Goal: Information Seeking & Learning: Check status

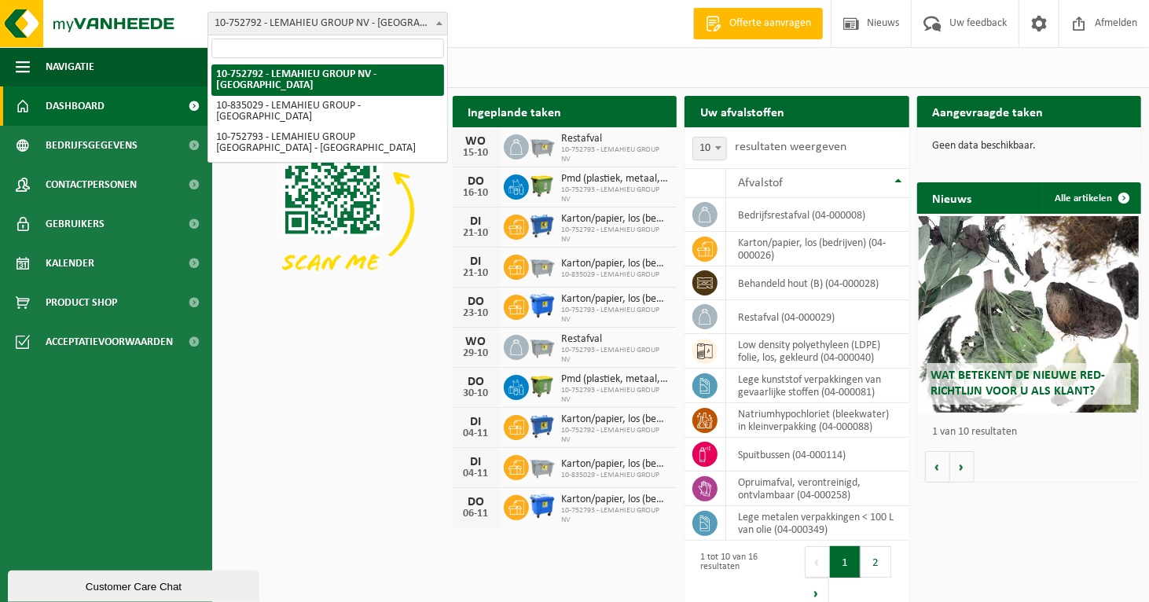
click at [387, 17] on span "10-752792 - LEMAHIEU GROUP NV - [GEOGRAPHIC_DATA]" at bounding box center [327, 24] width 239 height 22
click at [366, 20] on span "10-752792 - LEMAHIEU GROUP NV - [GEOGRAPHIC_DATA]" at bounding box center [327, 24] width 239 height 22
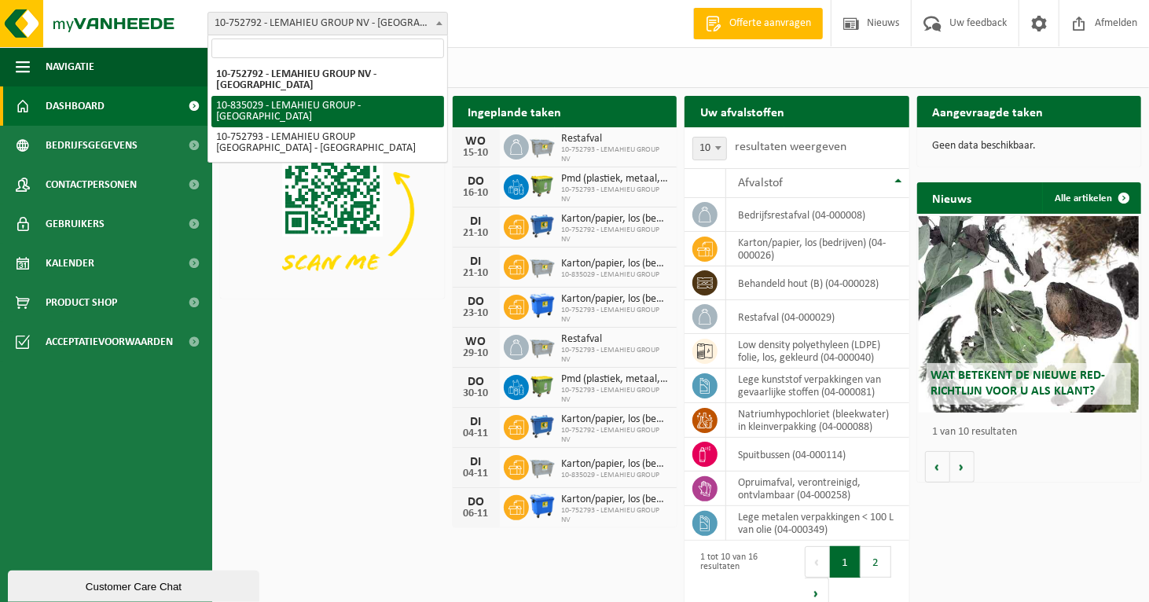
select select "90062"
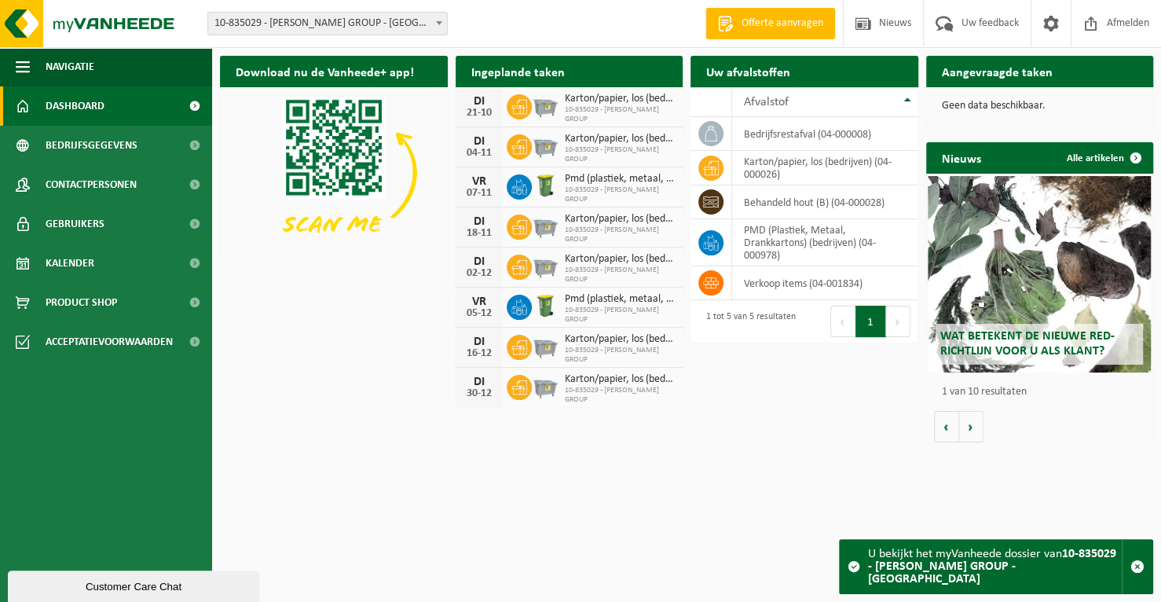
click at [194, 103] on span at bounding box center [194, 105] width 35 height 39
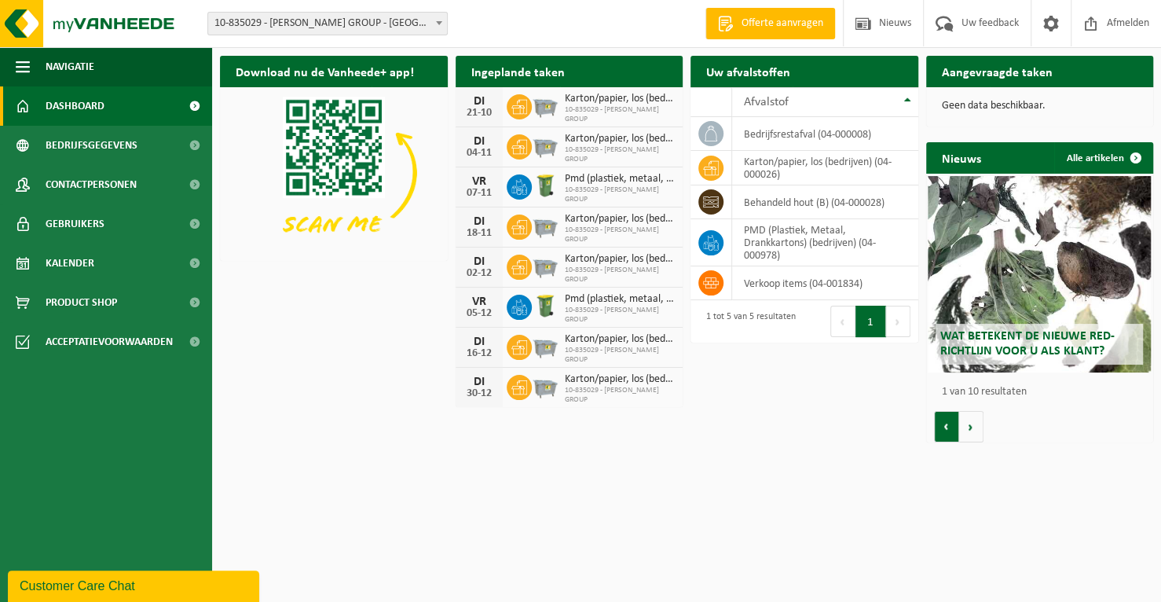
click at [948, 424] on button "Vorige" at bounding box center [946, 426] width 25 height 31
click at [524, 104] on icon at bounding box center [520, 107] width 16 height 16
click at [601, 109] on span "10-835029 - LEMAHIEU GROUP" at bounding box center [620, 114] width 111 height 19
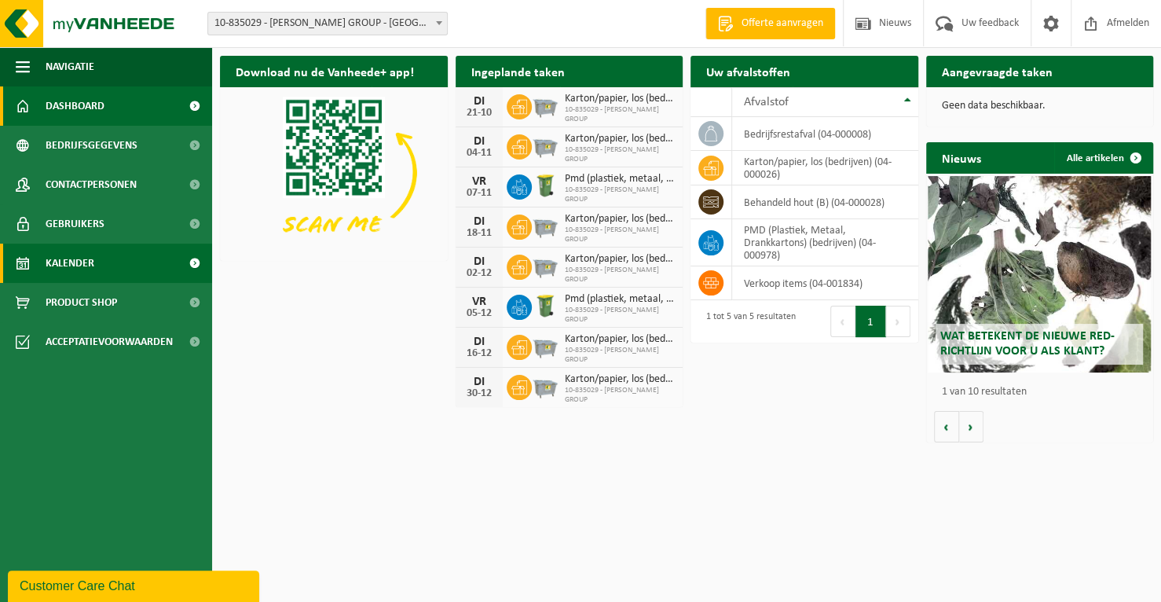
click at [75, 263] on span "Kalender" at bounding box center [70, 263] width 49 height 39
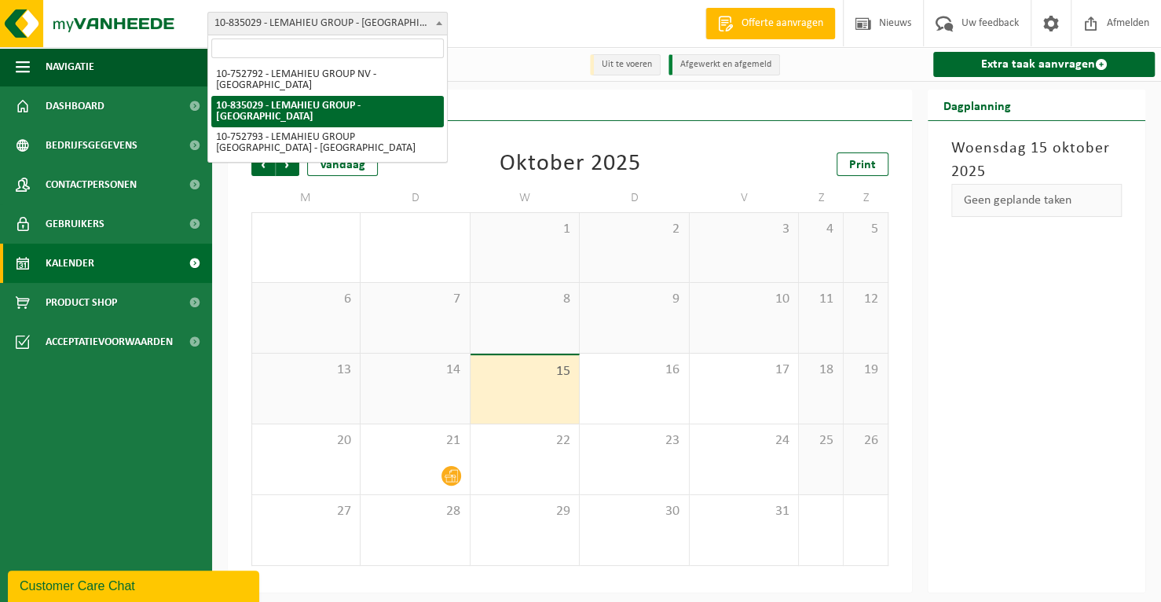
click at [441, 25] on span at bounding box center [439, 23] width 16 height 20
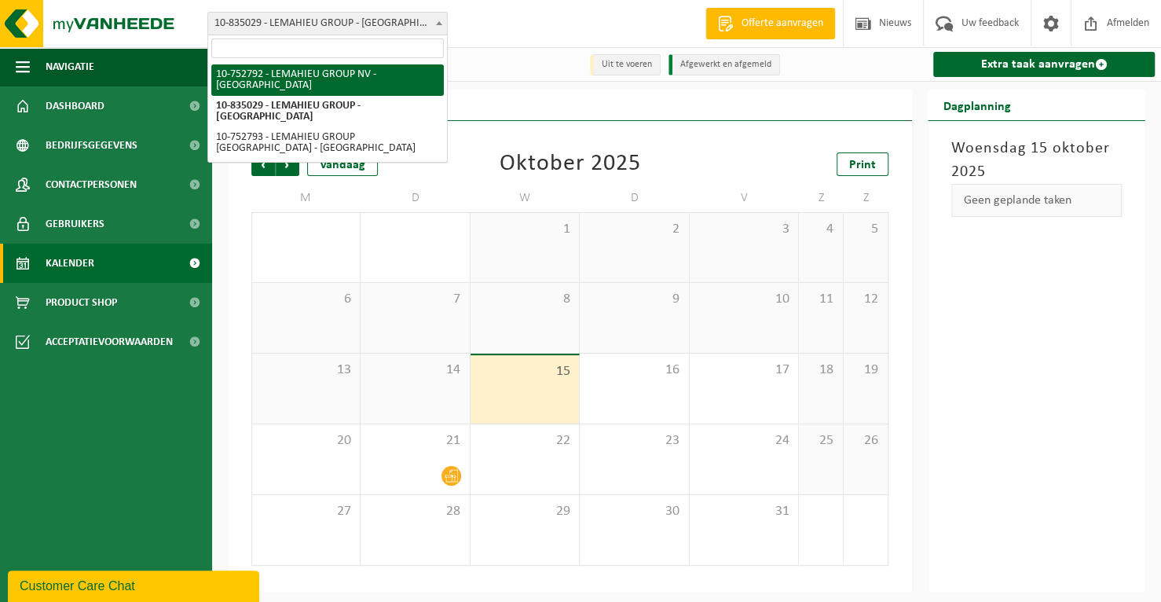
select select "7513"
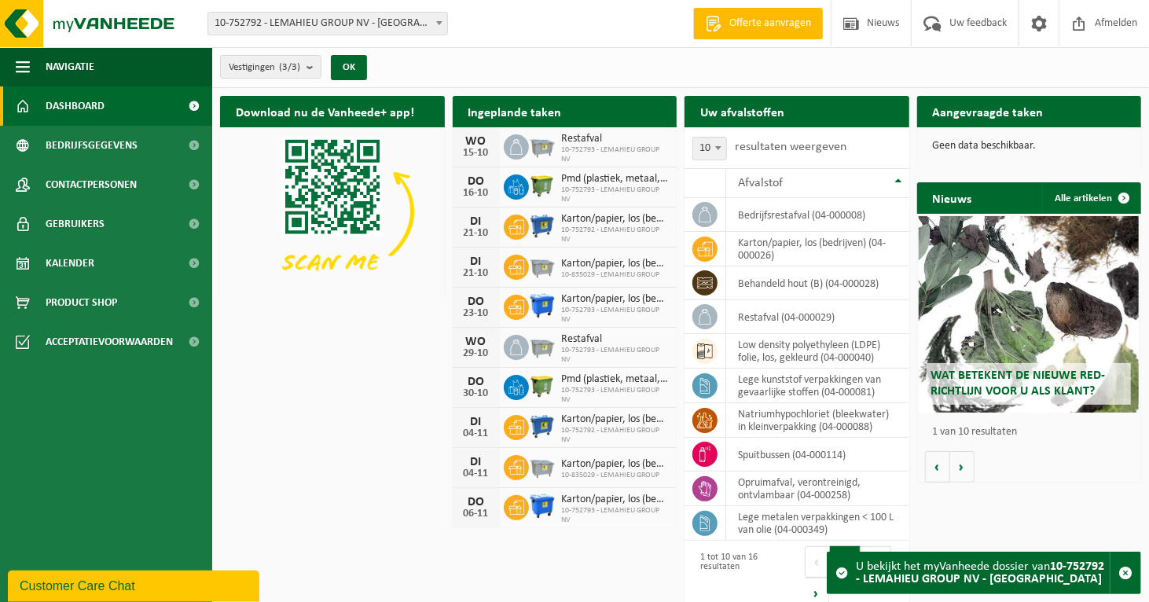
click at [335, 25] on span "10-752792 - LEMAHIEU GROUP NV - [GEOGRAPHIC_DATA]" at bounding box center [327, 24] width 239 height 22
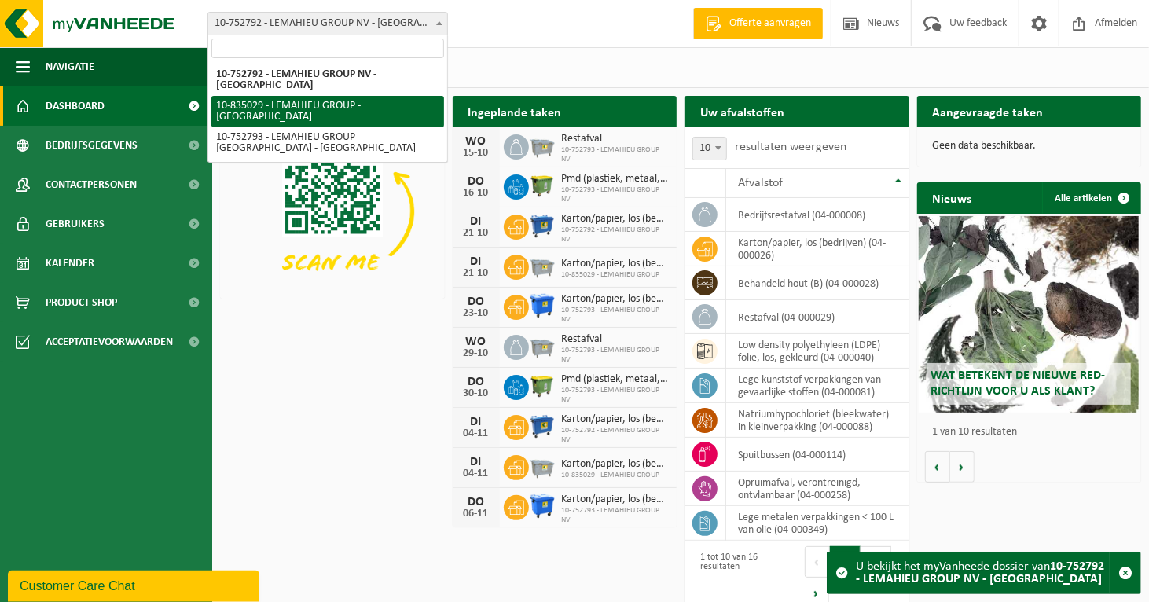
select select "90062"
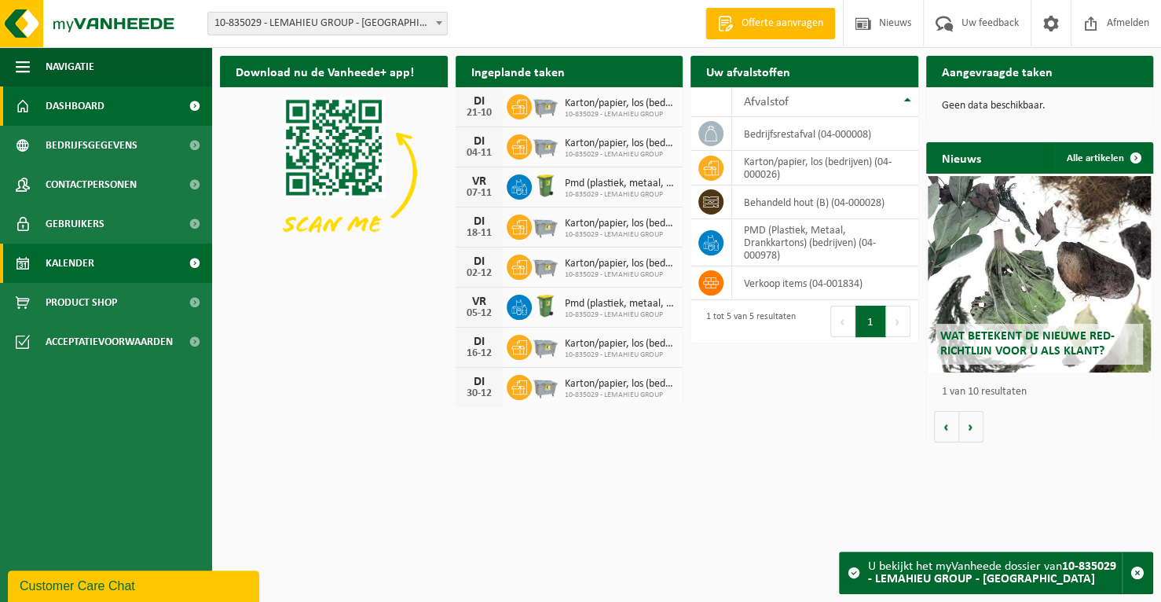
click at [72, 252] on span "Kalender" at bounding box center [70, 263] width 49 height 39
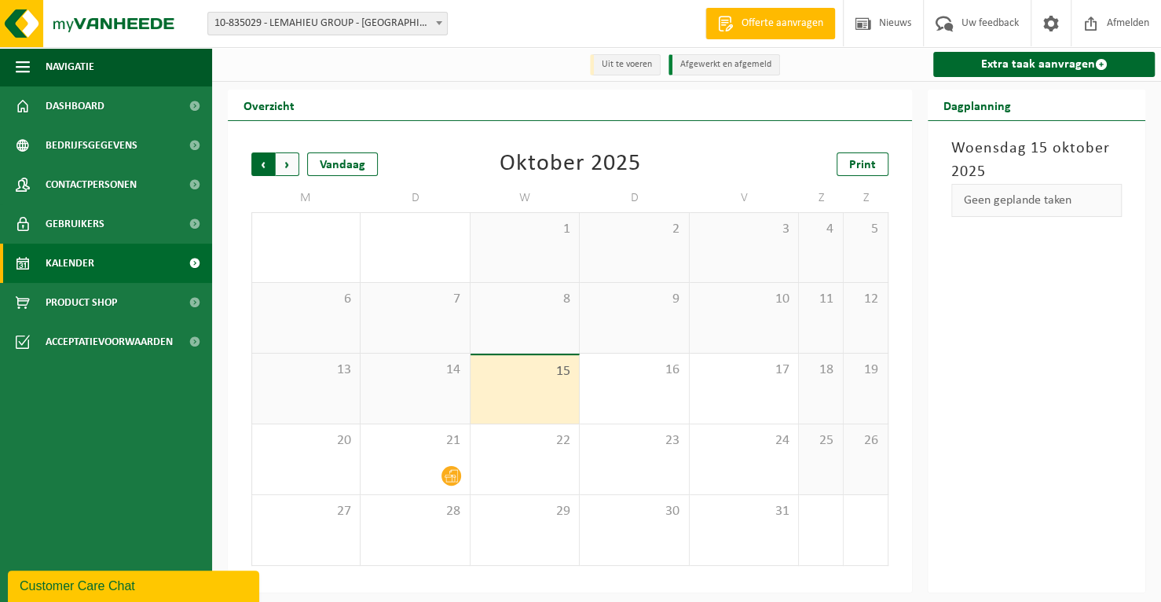
click at [292, 163] on span "Volgende" at bounding box center [288, 164] width 24 height 24
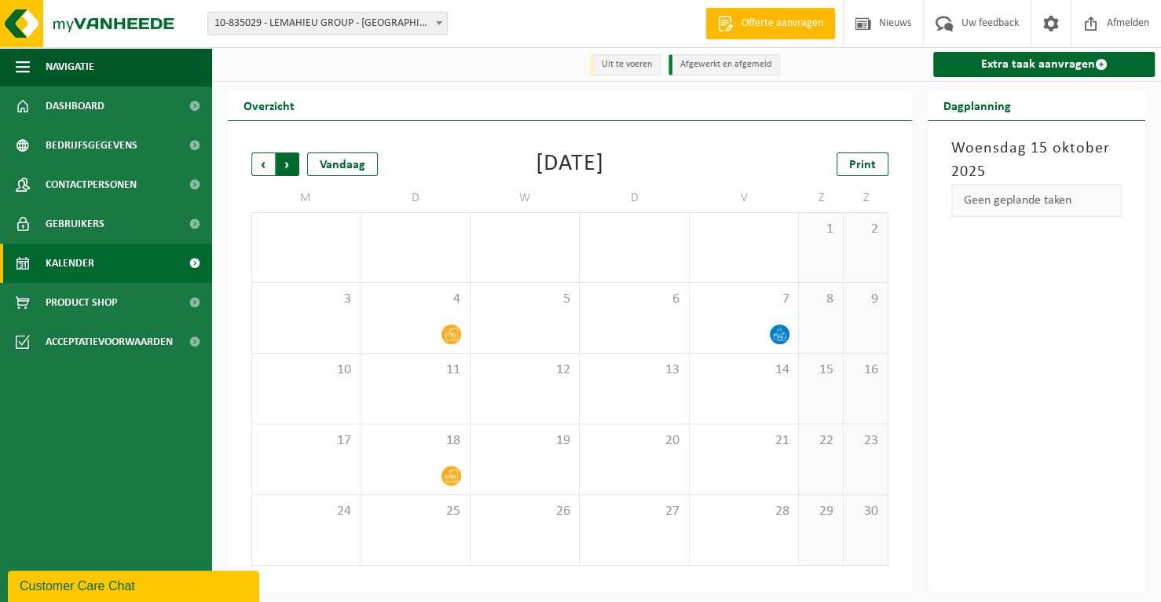
click at [262, 167] on span "Vorige" at bounding box center [263, 164] width 24 height 24
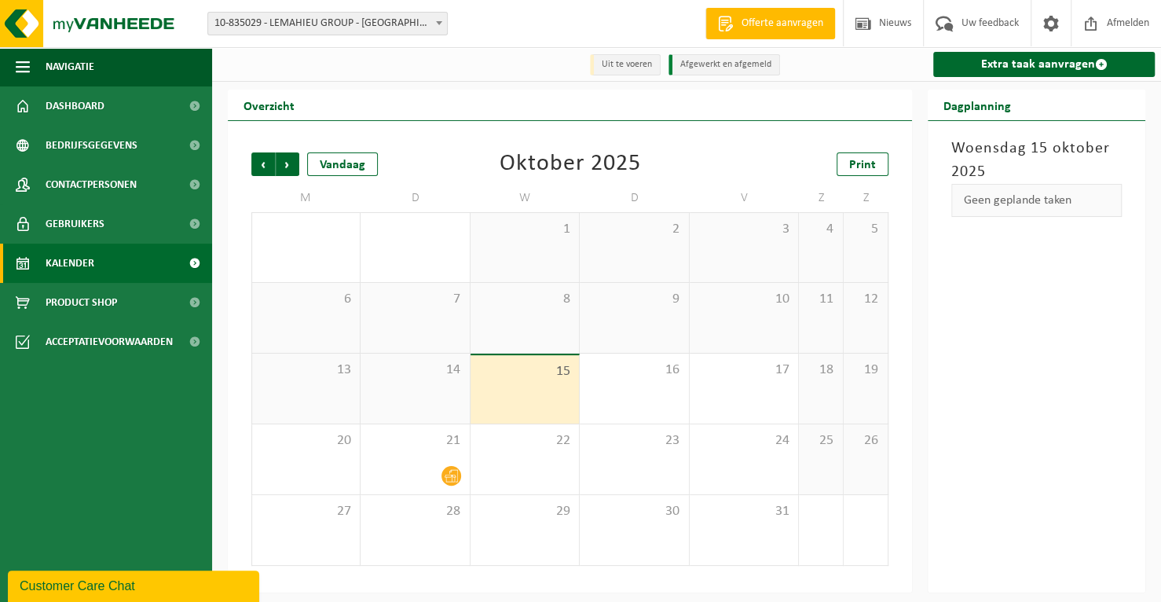
click at [262, 167] on span "Vorige" at bounding box center [263, 164] width 24 height 24
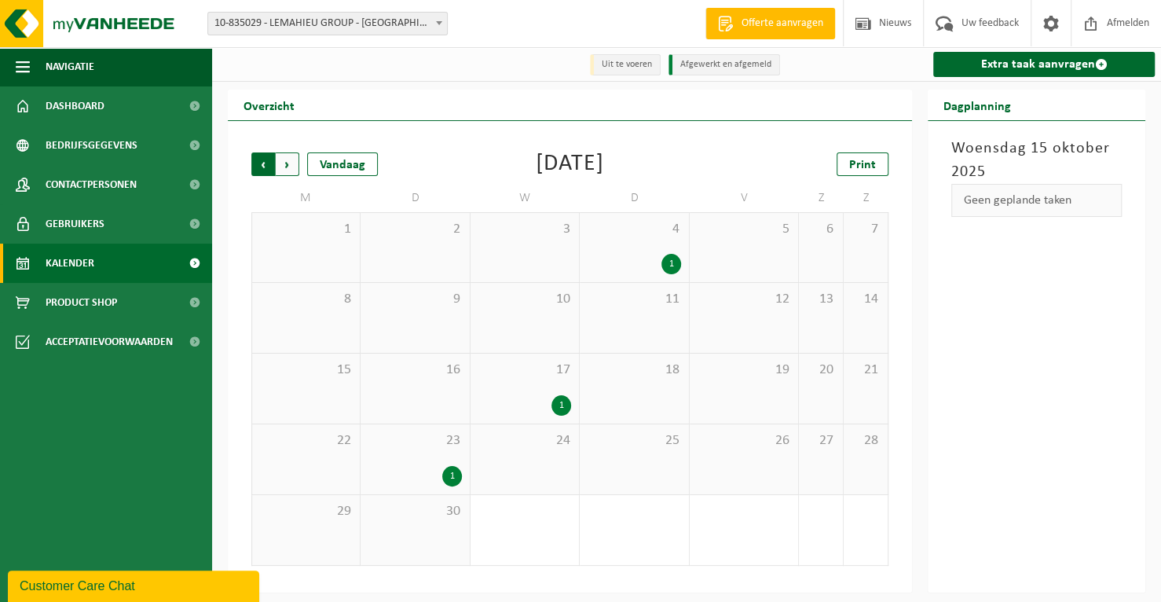
click at [292, 163] on span "Volgende" at bounding box center [288, 164] width 24 height 24
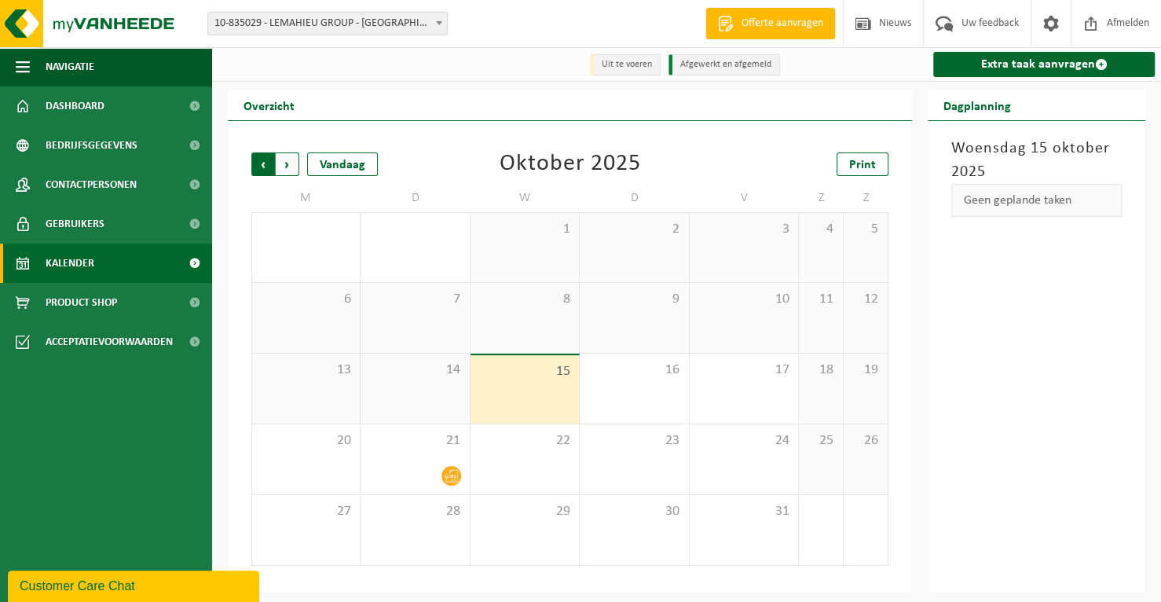
click at [288, 166] on span "Volgende" at bounding box center [288, 164] width 24 height 24
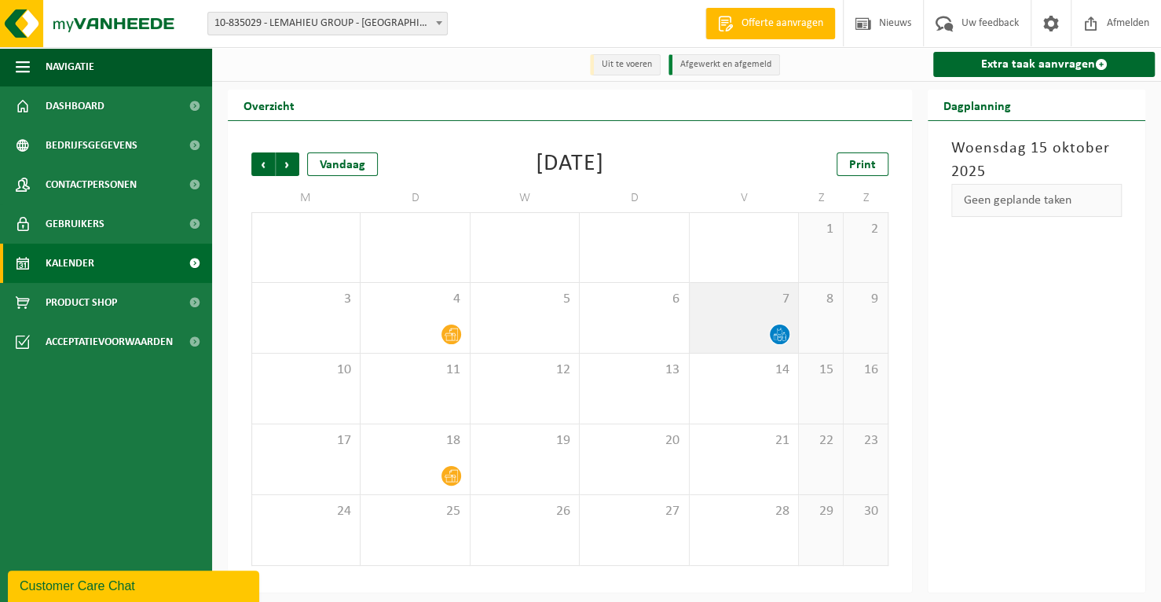
click at [780, 336] on icon at bounding box center [779, 334] width 13 height 13
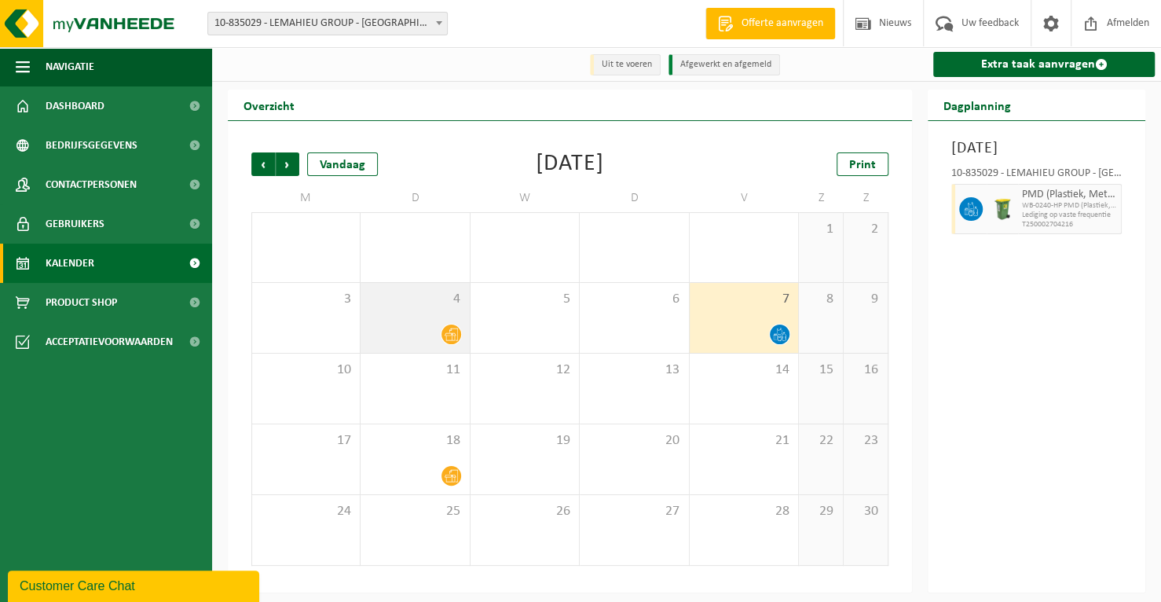
click at [453, 332] on icon at bounding box center [451, 334] width 13 height 13
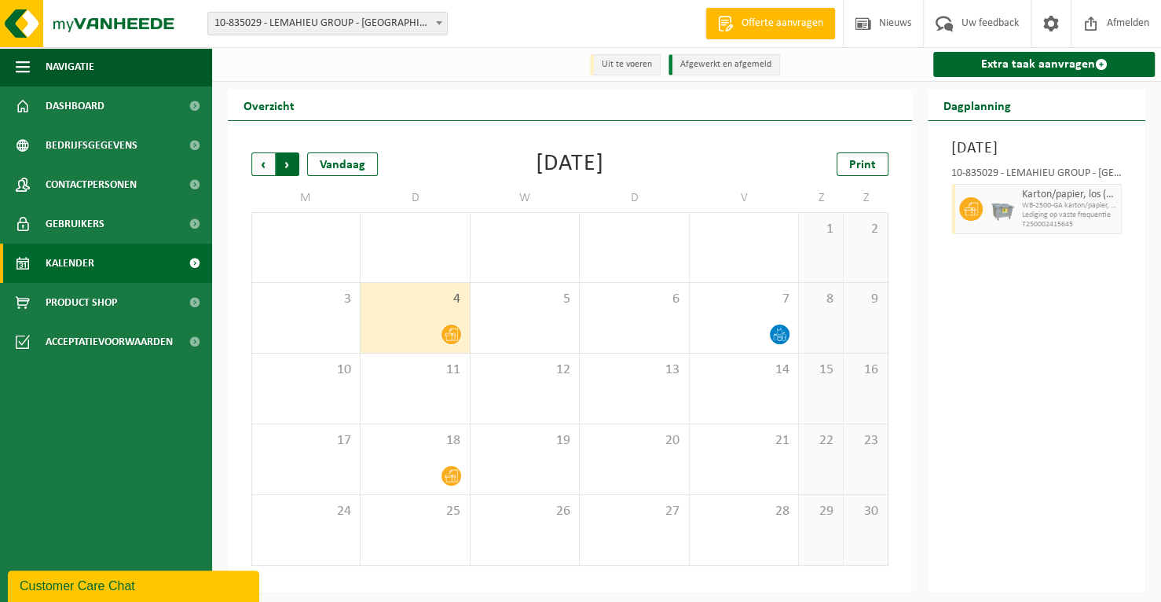
click at [254, 165] on span "Vorige" at bounding box center [263, 164] width 24 height 24
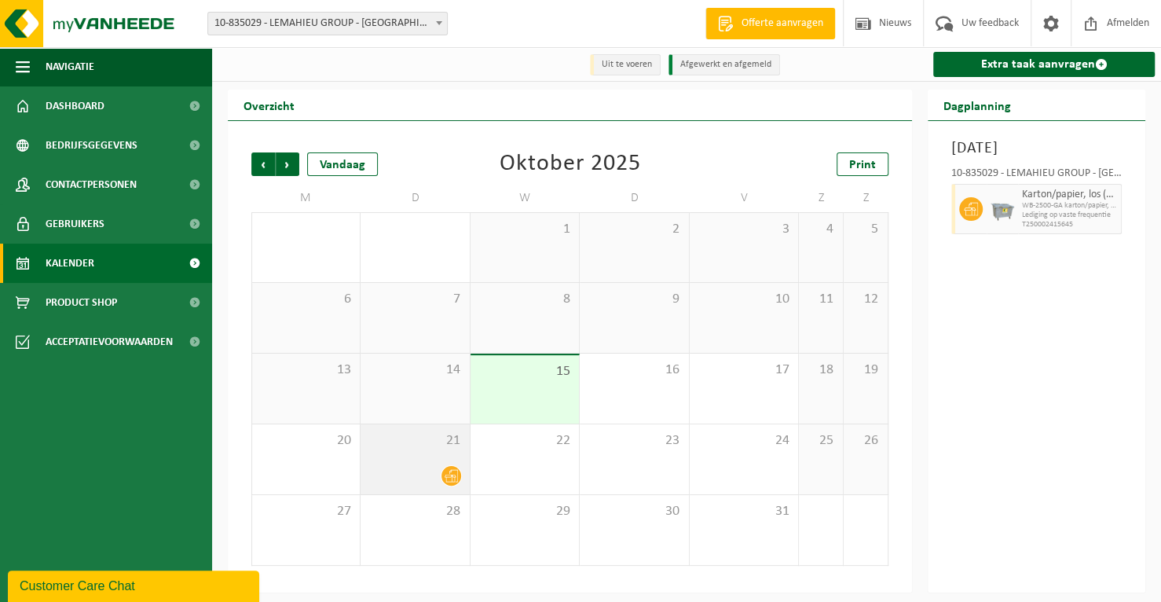
click at [454, 472] on icon at bounding box center [451, 475] width 13 height 13
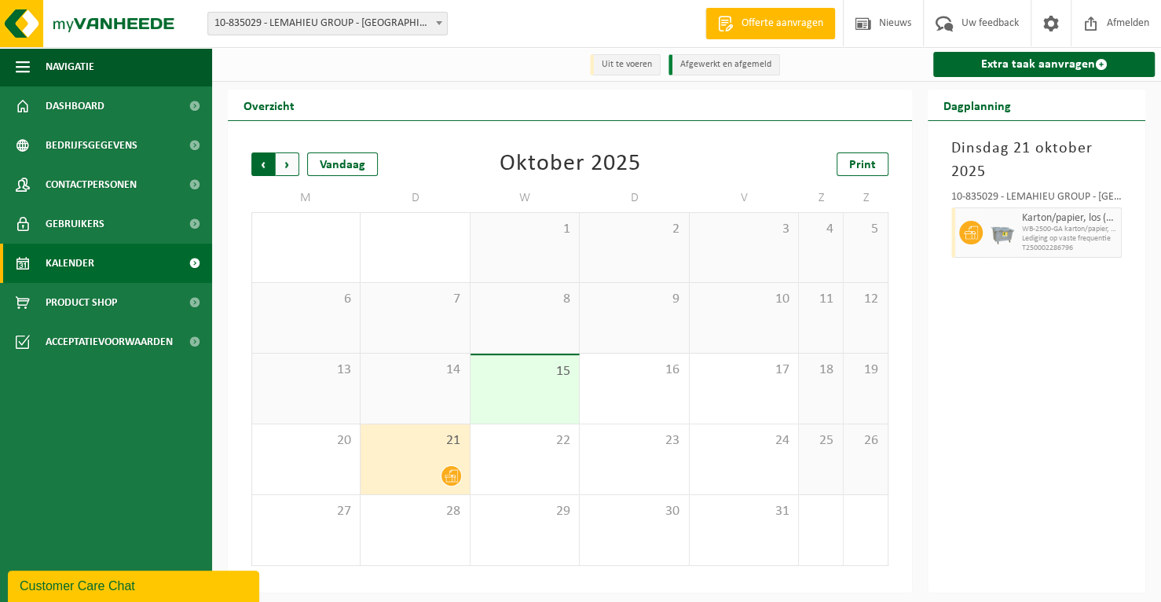
click at [293, 167] on span "Volgende" at bounding box center [288, 164] width 24 height 24
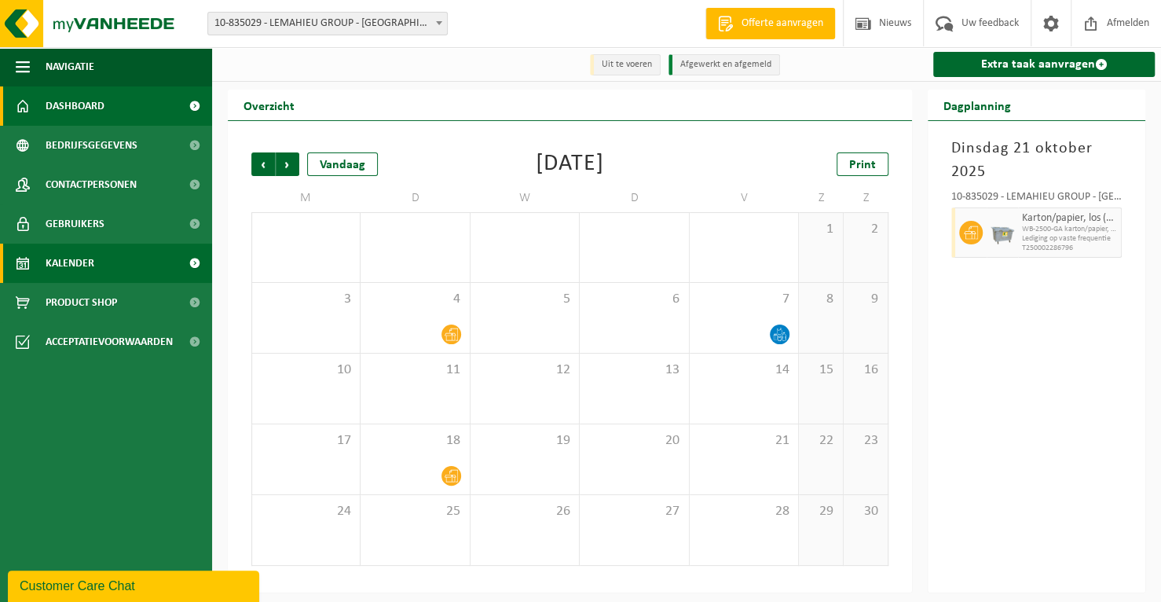
click at [74, 104] on span "Dashboard" at bounding box center [75, 105] width 59 height 39
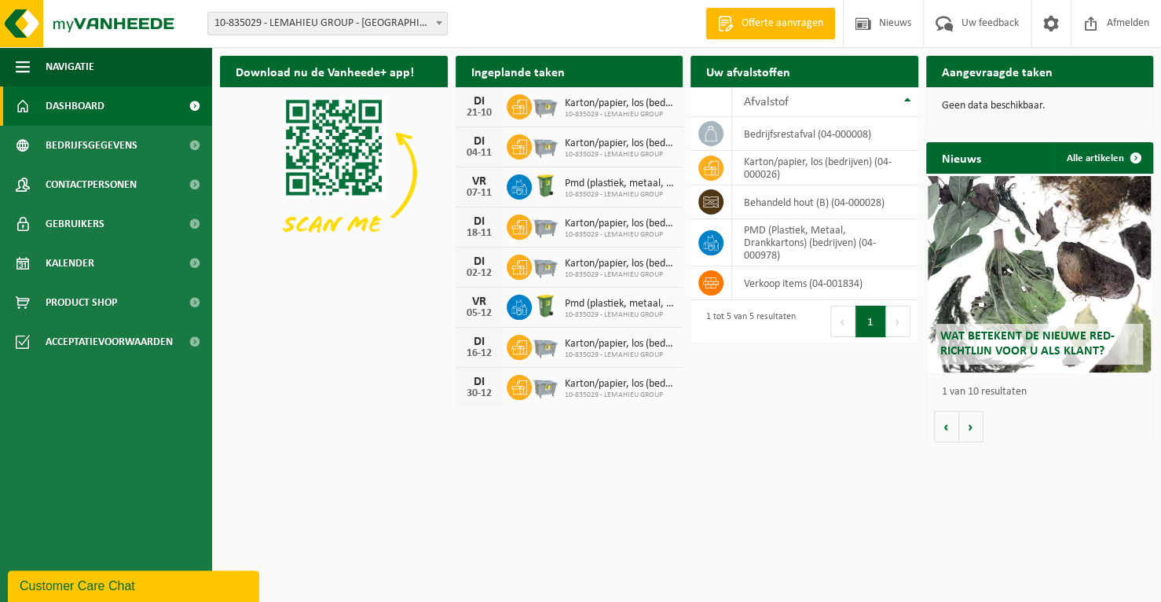
drag, startPoint x: 640, startPoint y: 389, endPoint x: 704, endPoint y: 419, distance: 71.0
click at [704, 419] on div "Download nu de Vanheede+ app! Verberg Ingeplande taken Bekijk uw kalender [DATE…" at bounding box center [686, 249] width 941 height 402
click at [474, 388] on div "30-12" at bounding box center [479, 393] width 31 height 11
click at [572, 385] on span "Karton/papier, los (bedrijven)" at bounding box center [620, 384] width 111 height 13
